Goal: Task Accomplishment & Management: Complete application form

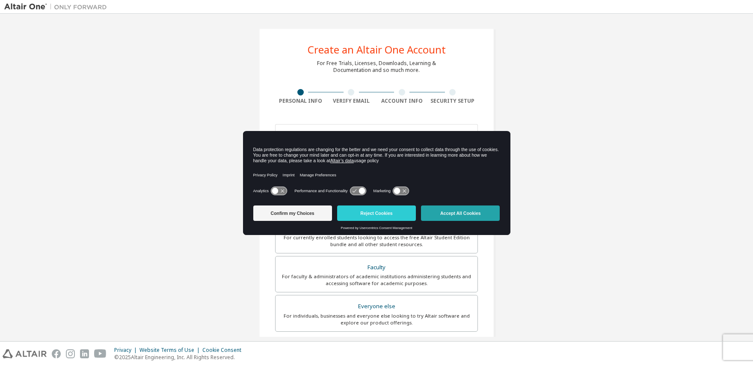
click at [466, 212] on button "Accept All Cookies" at bounding box center [460, 212] width 79 height 15
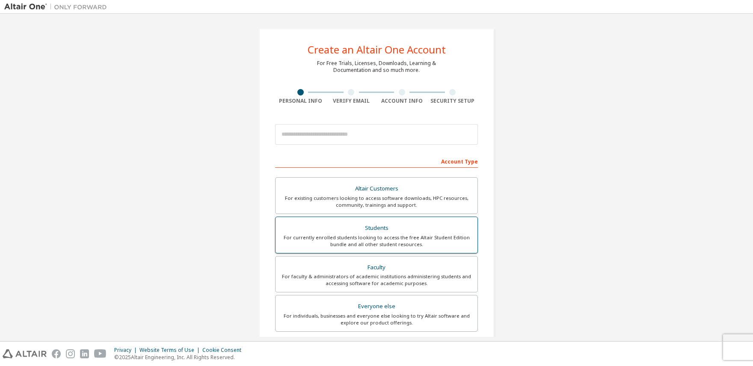
click at [364, 239] on div "For currently enrolled students looking to access the free Altair Student Editi…" at bounding box center [377, 241] width 192 height 14
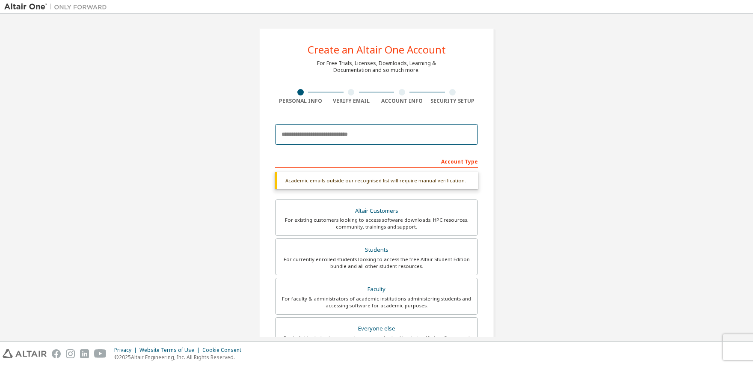
click at [389, 125] on input "email" at bounding box center [376, 134] width 203 height 21
type input "**********"
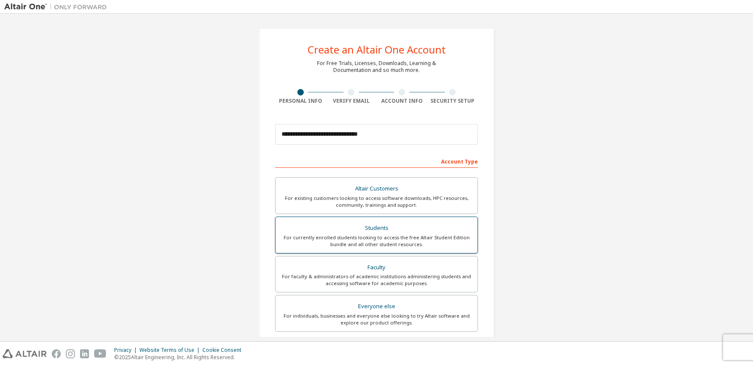
click at [453, 225] on div "Students" at bounding box center [377, 228] width 192 height 12
click at [443, 131] on input "**********" at bounding box center [376, 134] width 203 height 21
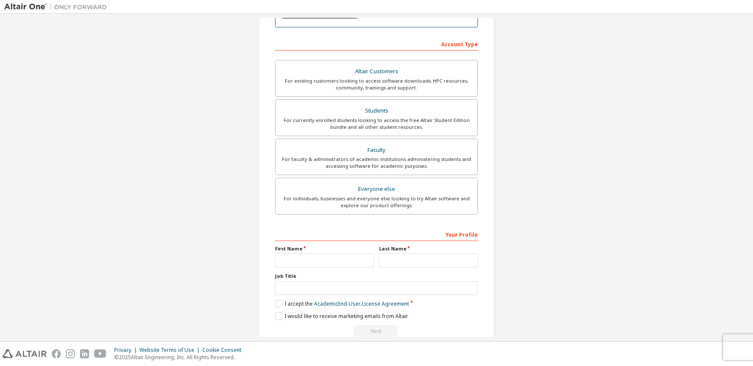
scroll to position [134, 0]
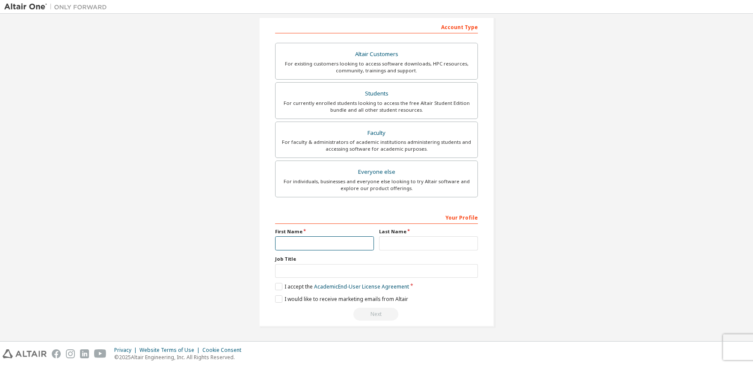
click at [330, 244] on input "text" at bounding box center [324, 243] width 99 height 14
click at [411, 235] on div "Last Name" at bounding box center [429, 239] width 104 height 22
click at [313, 246] on input "text" at bounding box center [324, 243] width 99 height 14
type input "******"
click at [396, 244] on input "text" at bounding box center [428, 243] width 99 height 14
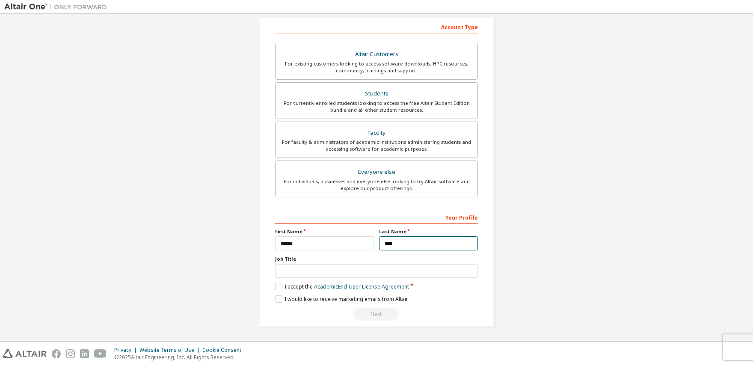
type input "****"
click at [345, 273] on input "text" at bounding box center [376, 271] width 203 height 14
click at [279, 290] on label "I accept the Academic End-User License Agreement" at bounding box center [342, 286] width 134 height 7
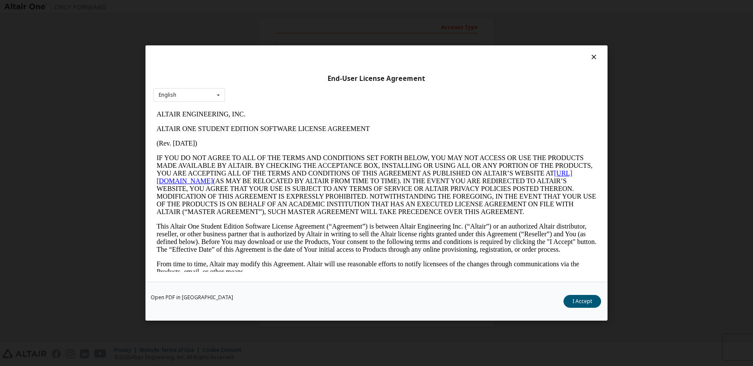
scroll to position [0, 0]
click at [583, 296] on button "I Accept" at bounding box center [583, 301] width 38 height 13
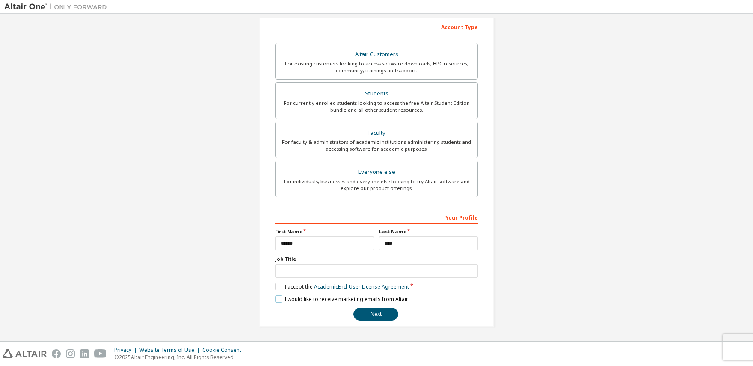
click at [281, 298] on label "I would like to receive marketing emails from Altair" at bounding box center [341, 298] width 133 height 7
click at [378, 317] on button "Next" at bounding box center [376, 314] width 45 height 13
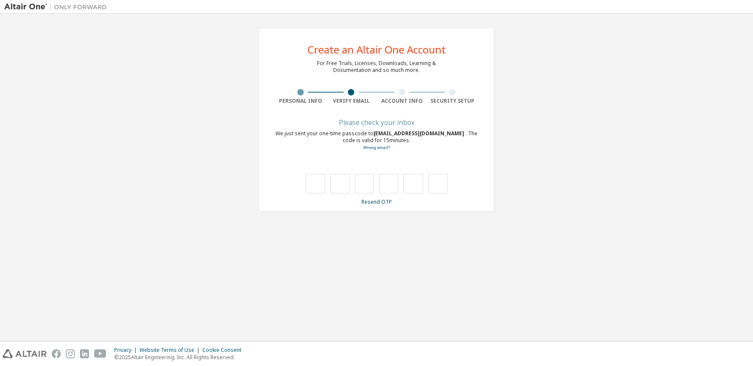
type input "*"
click at [340, 181] on input "*" at bounding box center [339, 184] width 19 height 20
click at [340, 181] on input "text" at bounding box center [339, 184] width 19 height 20
type input "*"
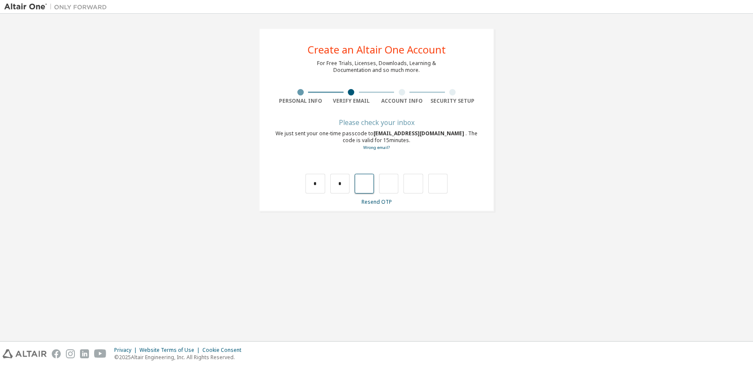
type input "*"
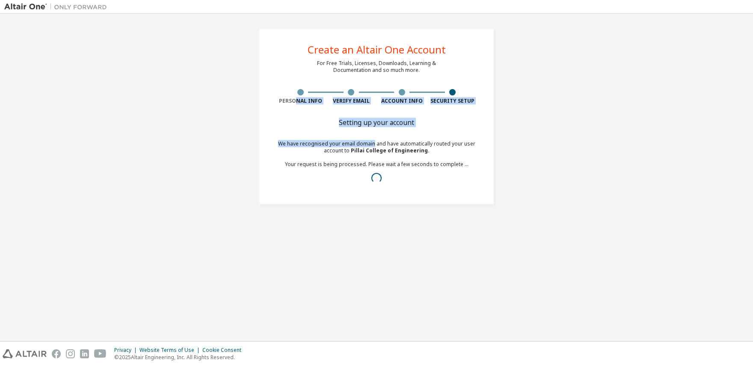
drag, startPoint x: 297, startPoint y: 97, endPoint x: 374, endPoint y: 146, distance: 91.3
click at [374, 146] on div "Create an Altair One Account For Free Trials, Licenses, Downloads, Learning & D…" at bounding box center [376, 116] width 235 height 176
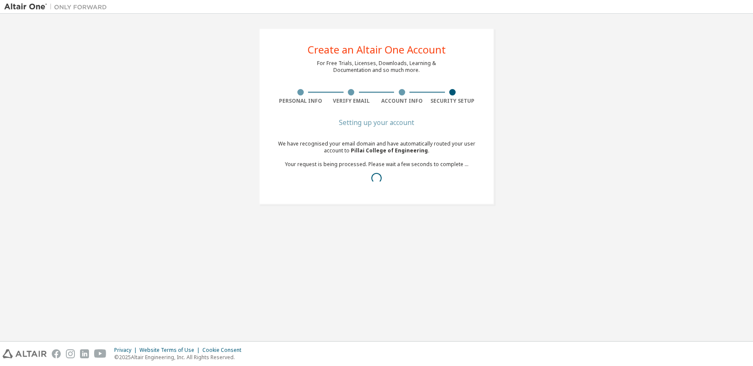
click at [477, 178] on div at bounding box center [376, 178] width 203 height 10
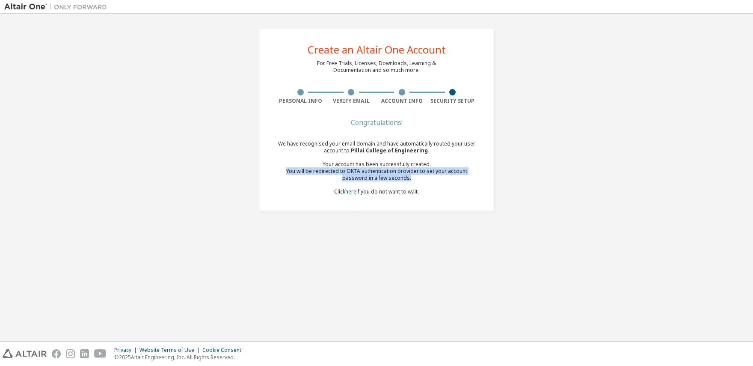
drag, startPoint x: 477, startPoint y: 178, endPoint x: 465, endPoint y: 167, distance: 16.7
click at [520, 174] on div "Create an Altair One Account For Free Trials, Licenses, Downloads, Learning & D…" at bounding box center [376, 120] width 745 height 204
click at [354, 195] on link "here" at bounding box center [350, 191] width 11 height 7
